Goal: Task Accomplishment & Management: Complete application form

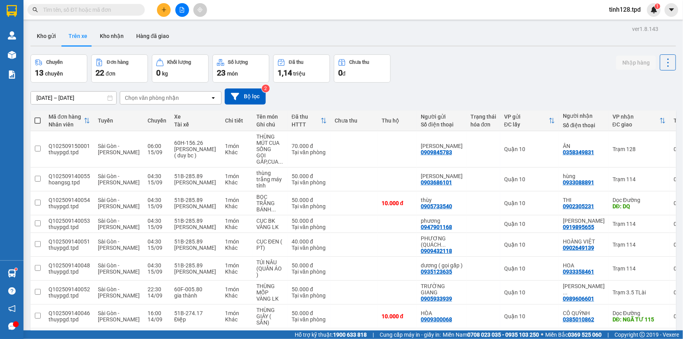
click at [162, 9] on icon "plus" at bounding box center [164, 9] width 4 height 0
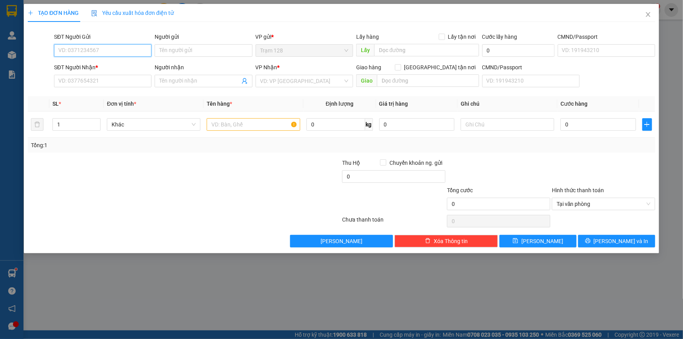
drag, startPoint x: 86, startPoint y: 51, endPoint x: 84, endPoint y: 55, distance: 4.2
click at [85, 51] on input "SĐT Người Gửi" at bounding box center [102, 50] width 97 height 13
click at [83, 66] on div "0389975629 - NHI" at bounding box center [103, 66] width 88 height 9
type input "0389975629"
type input "NHI"
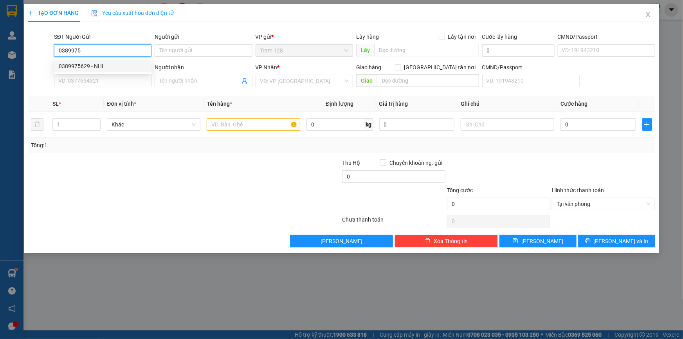
checkbox input "true"
type input "LA NGÀ"
type input "0396340780"
type input "HUY"
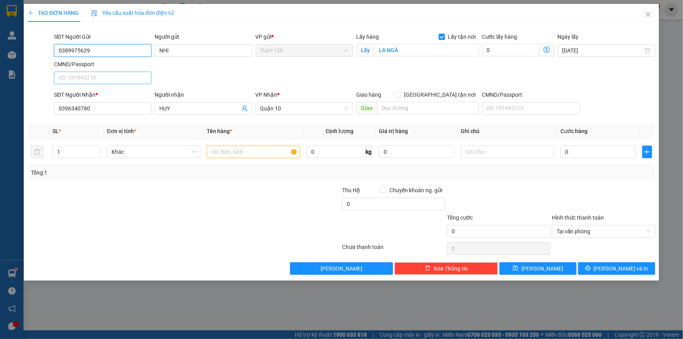
type input "0389975629"
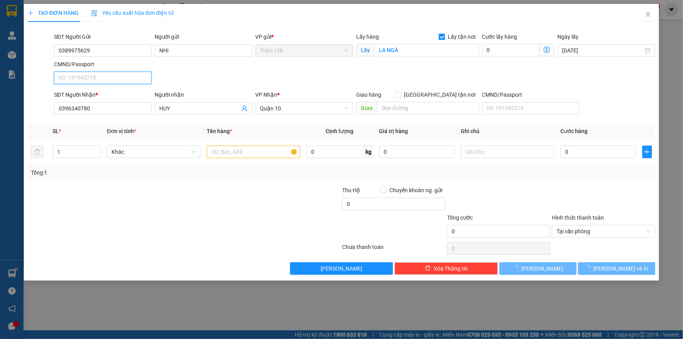
click at [103, 79] on input "CMND/Passport" at bounding box center [102, 78] width 97 height 13
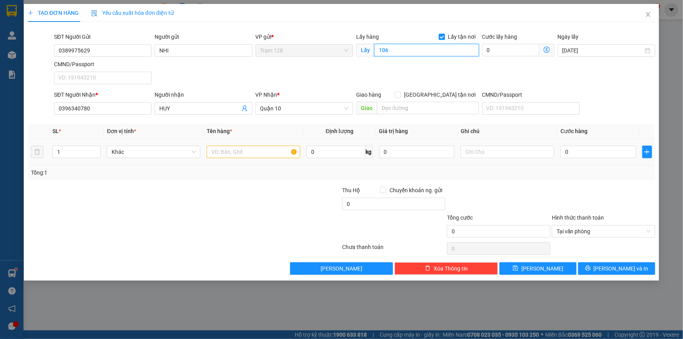
type input "106"
click at [222, 148] on input "text" at bounding box center [254, 152] width 94 height 13
type input "GIẤY TỜ"
click at [590, 153] on input "0" at bounding box center [599, 152] width 76 height 13
type input "4"
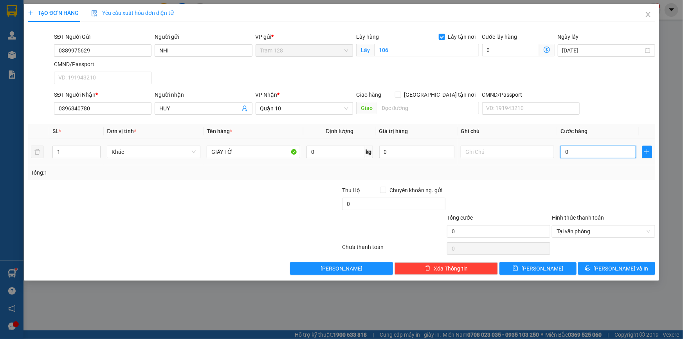
type input "4"
type input "40"
type input "40.000"
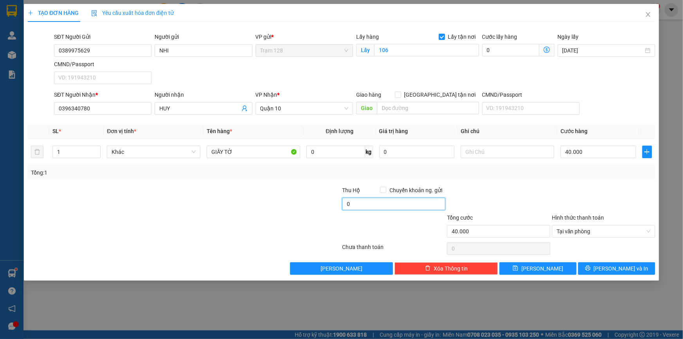
click at [357, 204] on input "0" at bounding box center [393, 204] width 103 height 13
type input "20.000"
drag, startPoint x: 494, startPoint y: 176, endPoint x: 512, endPoint y: 200, distance: 29.4
click at [494, 178] on div "Tổng: 1" at bounding box center [342, 172] width 628 height 15
click at [541, 267] on span "[PERSON_NAME]" at bounding box center [542, 268] width 42 height 9
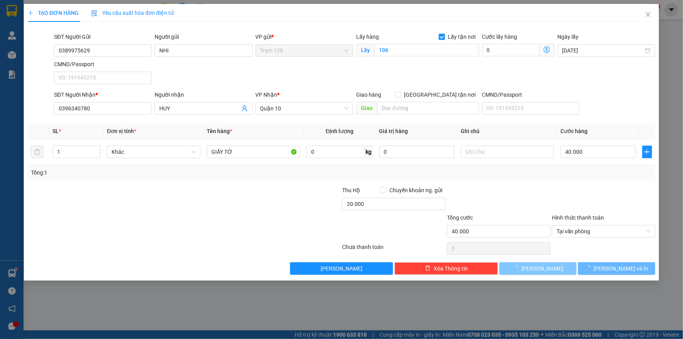
checkbox input "false"
type input "0"
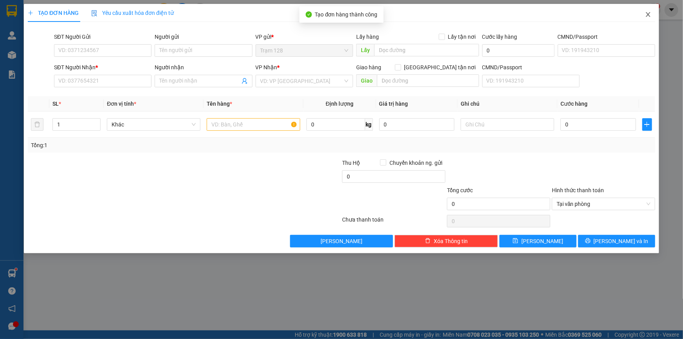
click at [646, 16] on icon "close" at bounding box center [648, 14] width 6 height 6
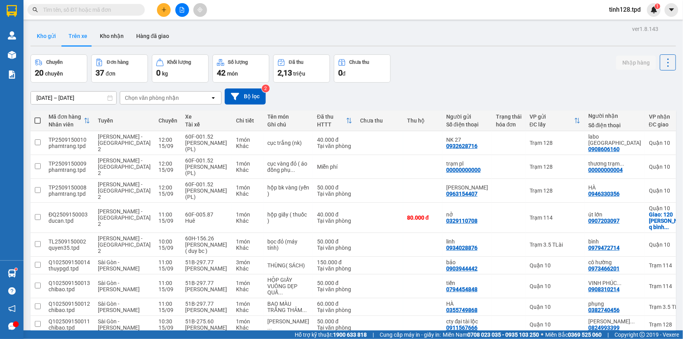
click at [47, 37] on button "Kho gửi" at bounding box center [47, 36] width 32 height 19
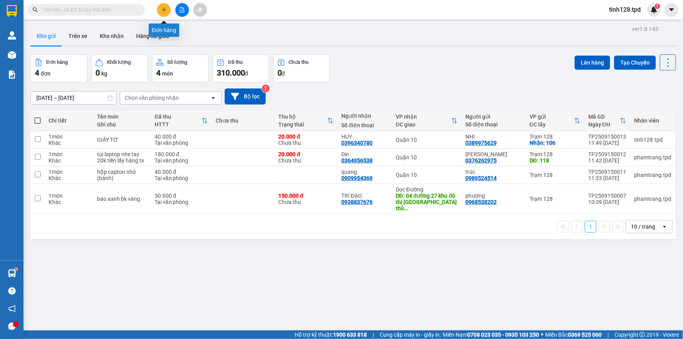
click at [166, 9] on icon "plus" at bounding box center [163, 9] width 5 height 5
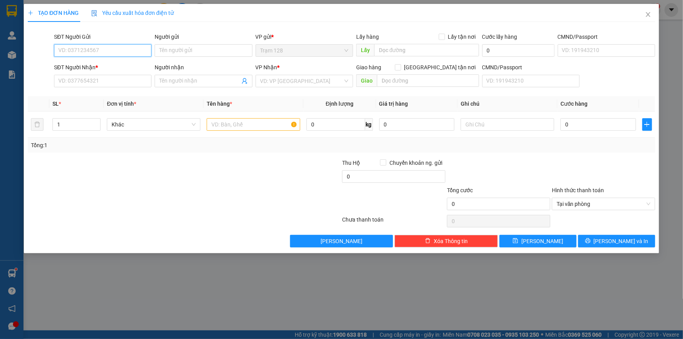
click at [83, 54] on input "SĐT Người Gửi" at bounding box center [102, 50] width 97 height 13
click at [61, 48] on input "877223677" at bounding box center [102, 50] width 97 height 13
click at [57, 49] on input "877223677" at bounding box center [102, 50] width 97 height 13
type input "0877223677"
click at [182, 49] on input "Người gửi" at bounding box center [203, 50] width 97 height 13
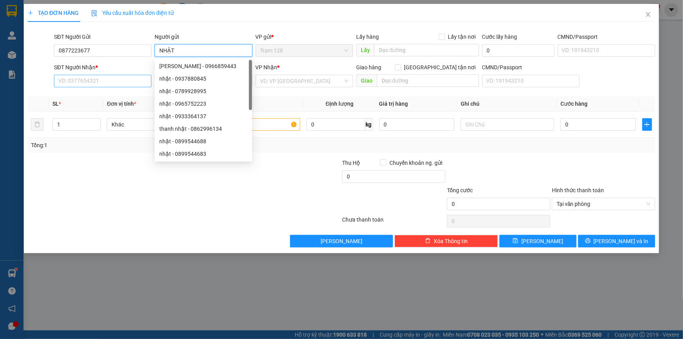
type input "NHẬT"
click at [84, 80] on input "SĐT Người Nhận *" at bounding box center [102, 81] width 97 height 13
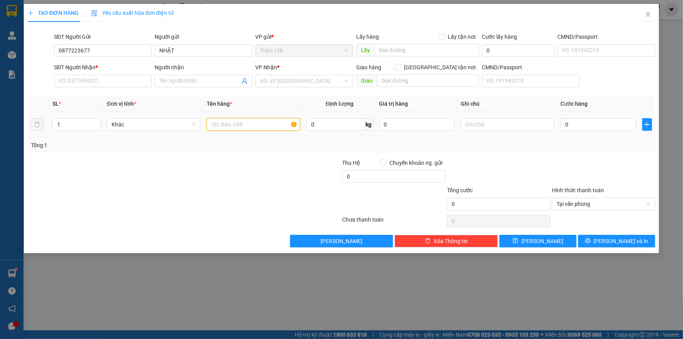
click at [219, 123] on input "text" at bounding box center [254, 124] width 94 height 13
type input "THÙNG MÚT TRẮNG BK VÀNG"
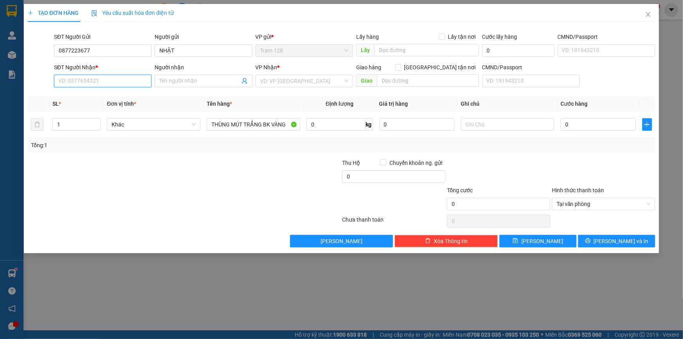
click at [98, 79] on input "SĐT Người Nhận *" at bounding box center [102, 81] width 97 height 13
drag, startPoint x: 97, startPoint y: 98, endPoint x: 94, endPoint y: 90, distance: 8.9
click at [94, 90] on div "0979366955 - KẾT" at bounding box center [102, 96] width 97 height 13
type input "0979366955"
type input "KẾT"
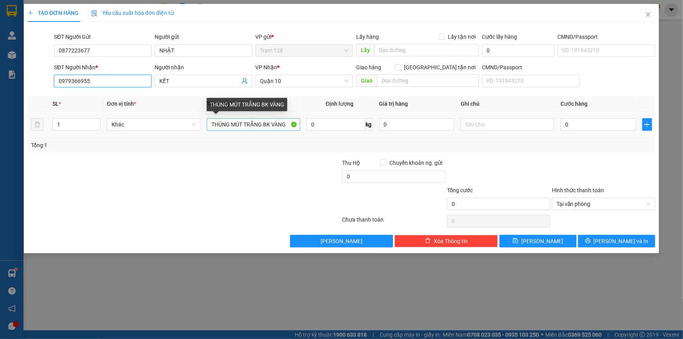
type input "0979366955"
click at [285, 124] on input "THÙNG MÚT TRẮNG BK VÀNG" at bounding box center [254, 124] width 94 height 13
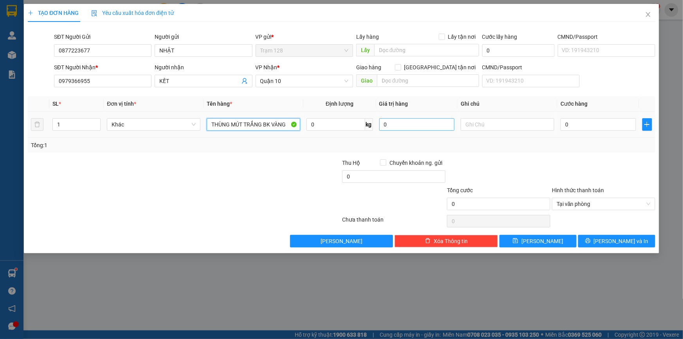
type input "THÙNG MÚT TRẮNG BK VÀNG"
click at [389, 123] on input "0" at bounding box center [417, 124] width 76 height 13
type input "200.000"
type input "5"
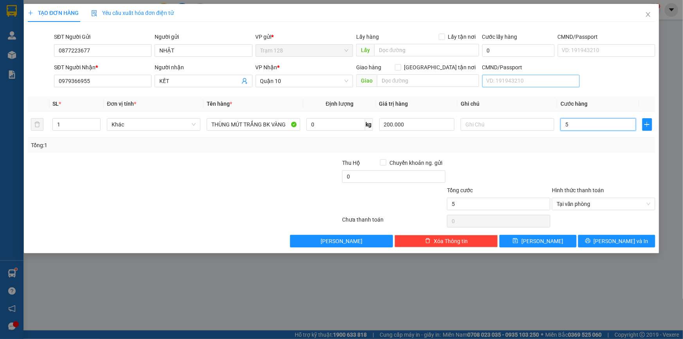
type input "50"
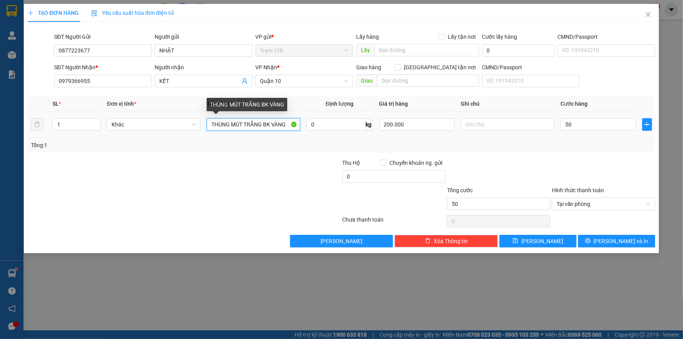
type input "50.000"
click at [286, 126] on input "THÙNG MÚT TRẮNG BK VÀNG" at bounding box center [254, 124] width 94 height 13
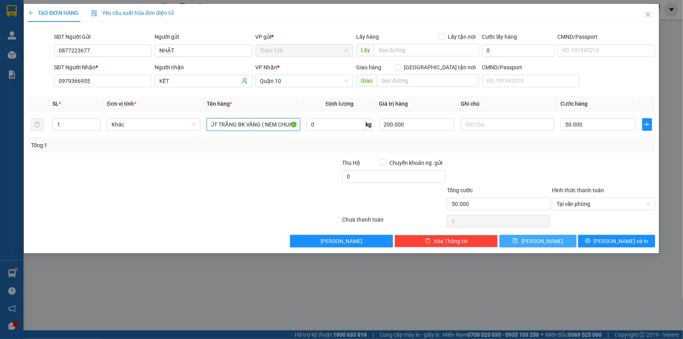
type input "THÙNG MÚT TRẮNG BK VÀNG ( NEM CHUA )"
click at [534, 242] on button "[PERSON_NAME]" at bounding box center [538, 241] width 77 height 13
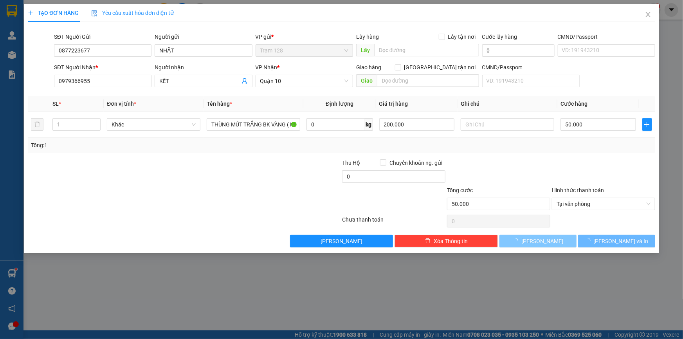
type input "0"
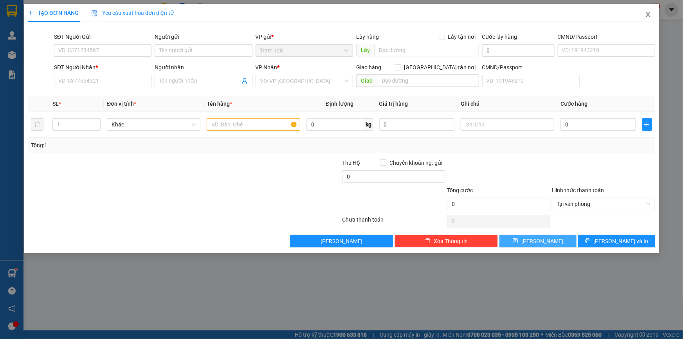
click at [648, 15] on icon "close" at bounding box center [648, 14] width 4 height 5
